Goal: Task Accomplishment & Management: Complete application form

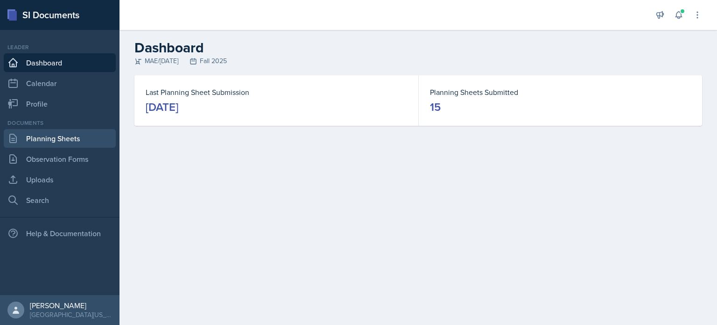
click at [47, 140] on link "Planning Sheets" at bounding box center [60, 138] width 112 height 19
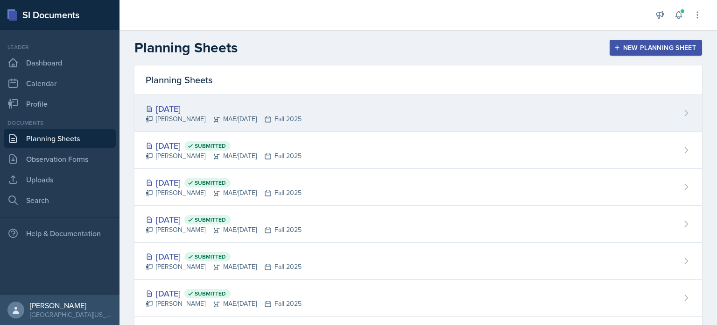
click at [206, 105] on div "[DATE]" at bounding box center [224, 108] width 156 height 13
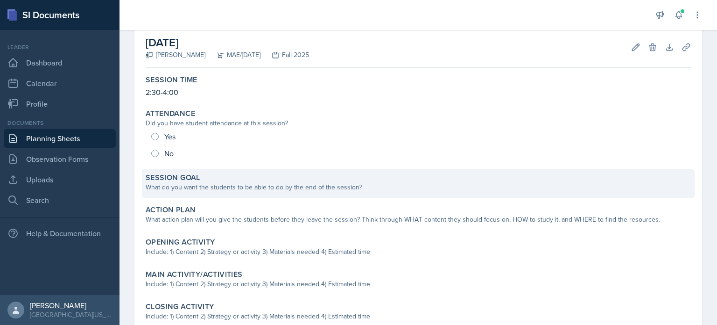
click at [254, 180] on div "Session Goal" at bounding box center [418, 177] width 545 height 9
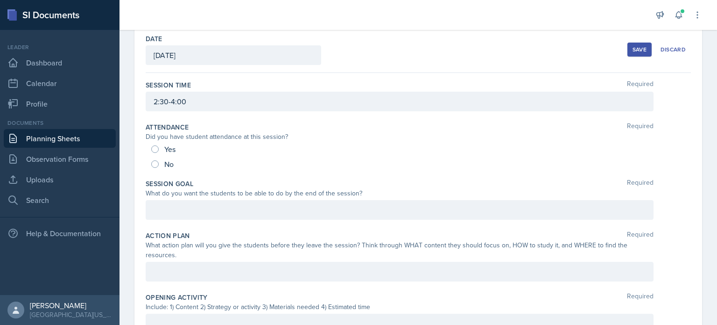
scroll to position [43, 0]
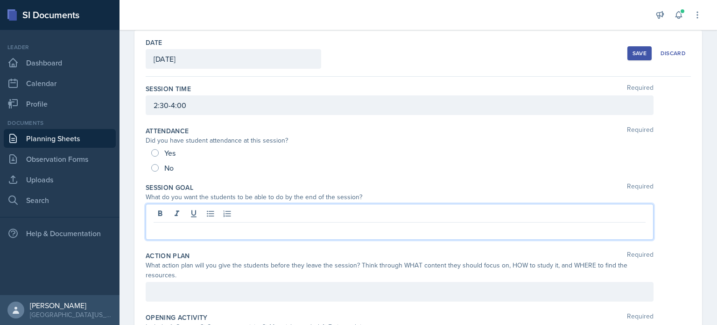
click at [301, 212] on div at bounding box center [400, 222] width 508 height 36
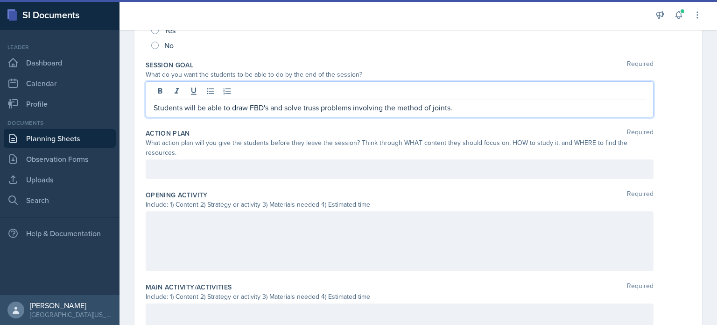
scroll to position [183, 0]
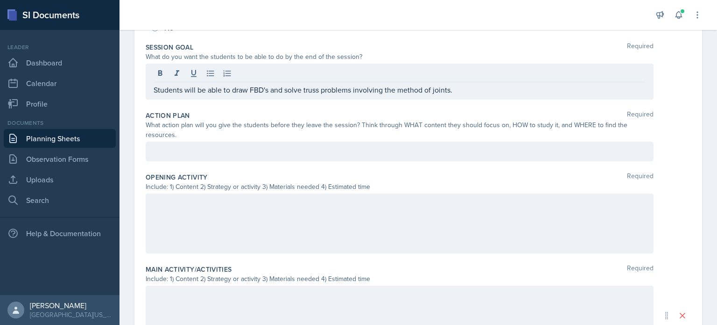
click at [309, 144] on div at bounding box center [400, 152] width 508 height 20
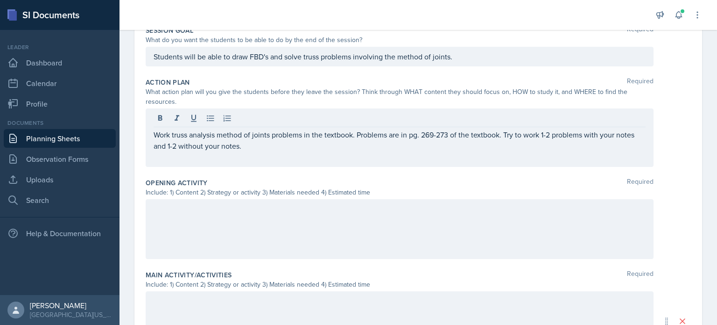
click at [198, 237] on div at bounding box center [400, 229] width 508 height 60
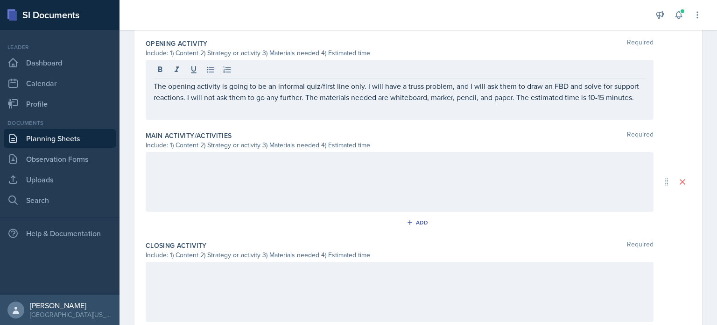
click at [407, 183] on div at bounding box center [400, 182] width 508 height 60
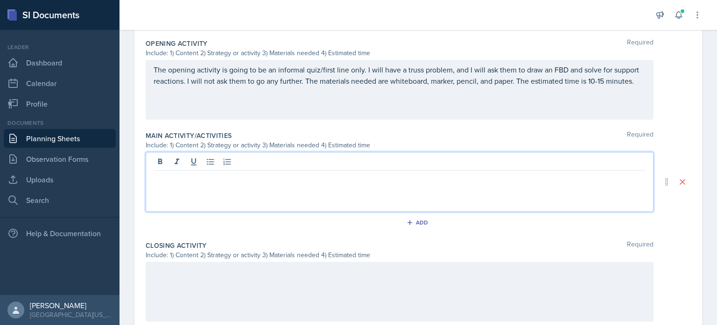
scroll to position [339, 0]
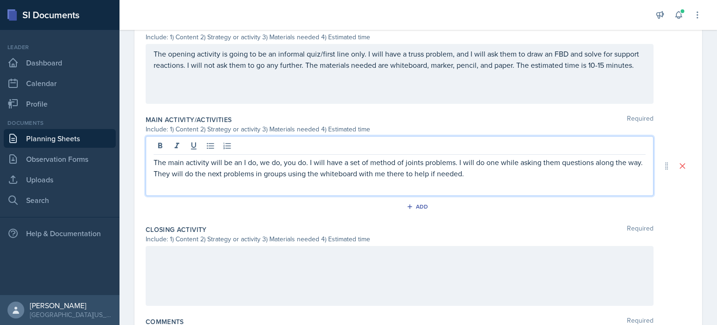
click at [269, 172] on p "The main activity will be an I do, we do, you do. I will have a set of method o…" at bounding box center [400, 167] width 492 height 22
click at [507, 175] on p "The main activity will be an I do, we do, you do. I will have a set of method o…" at bounding box center [400, 167] width 492 height 22
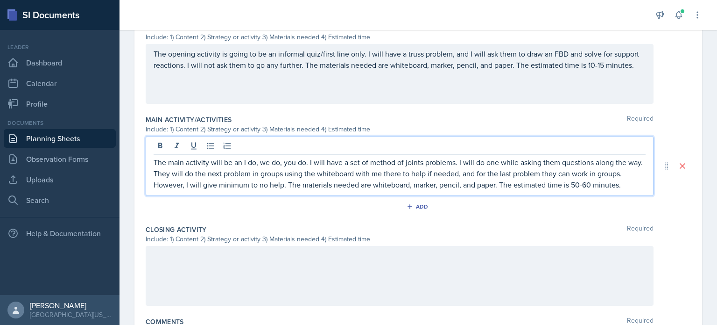
click at [445, 268] on div at bounding box center [400, 276] width 508 height 60
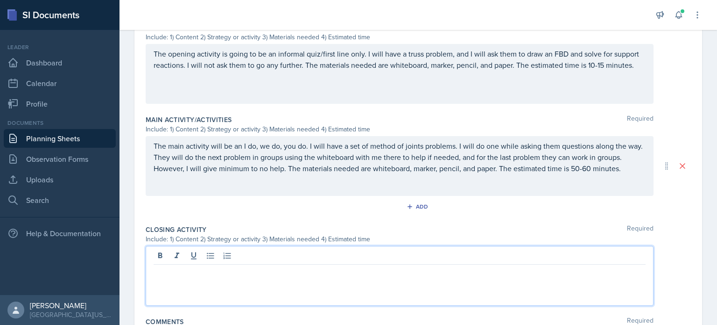
scroll to position [355, 0]
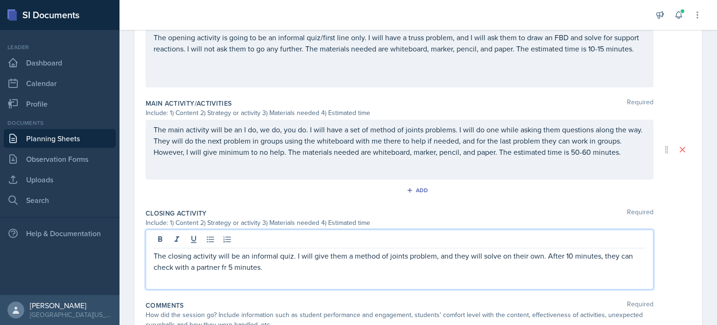
click at [224, 267] on p "The closing activity will be an informal quiz. I will give them a method of joi…" at bounding box center [400, 261] width 492 height 22
click at [283, 274] on div "The closing activity will be an informal quiz. I will give them a method of joi…" at bounding box center [400, 259] width 508 height 60
click at [280, 265] on p "The closing activity will be an informal quiz. I will give them a method of joi…" at bounding box center [400, 261] width 492 height 22
click at [597, 255] on p "The closing activity will be an informal quiz. I will give them a method of joi…" at bounding box center [400, 261] width 492 height 22
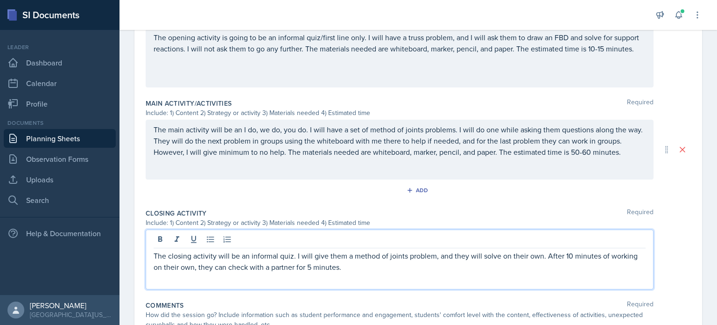
click at [422, 265] on p "The closing activity will be an informal quiz. I will give them a method of joi…" at bounding box center [400, 261] width 492 height 22
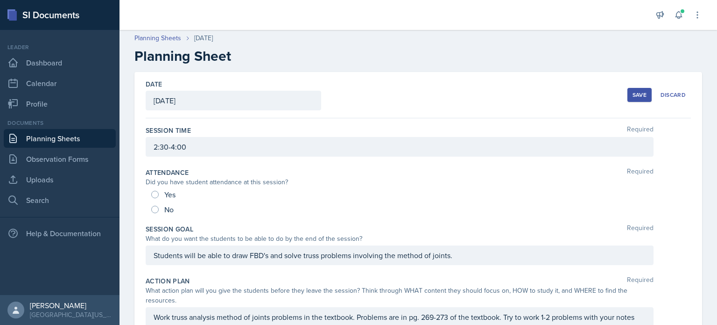
scroll to position [0, 0]
click at [633, 97] on div "Save" at bounding box center [640, 95] width 14 height 7
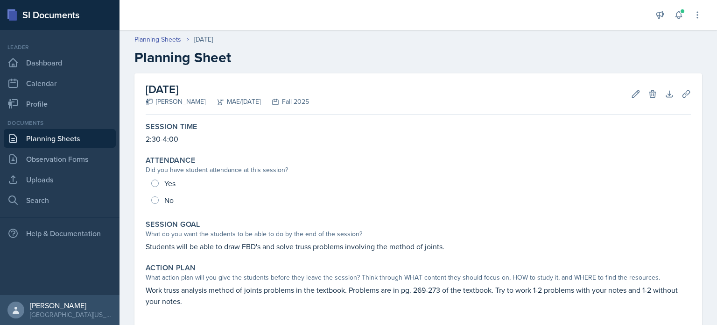
click at [426, 45] on div "Planning Sheets [DATE] Planning Sheet" at bounding box center [419, 50] width 598 height 31
